Goal: Task Accomplishment & Management: Use online tool/utility

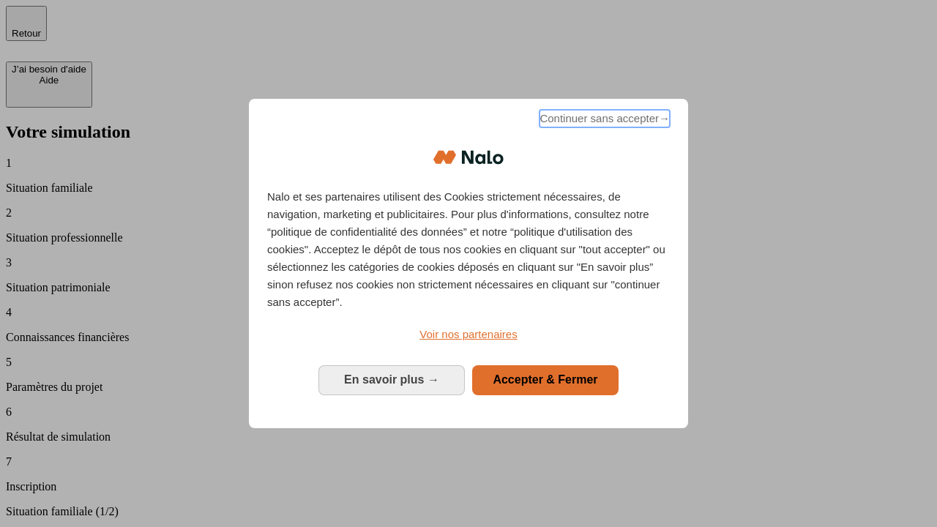
click at [603, 121] on span "Continuer sans accepter →" at bounding box center [604, 119] width 130 height 18
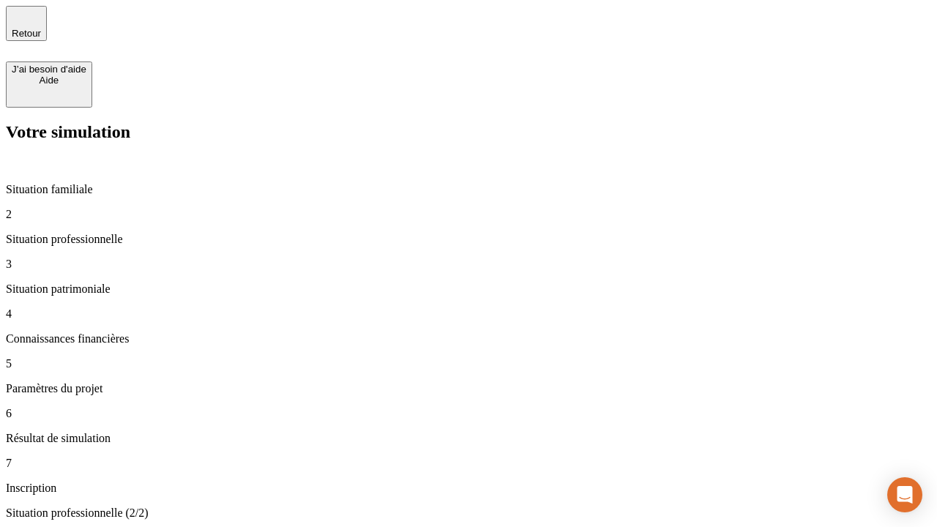
type input "30 000"
